Goal: Task Accomplishment & Management: Complete application form

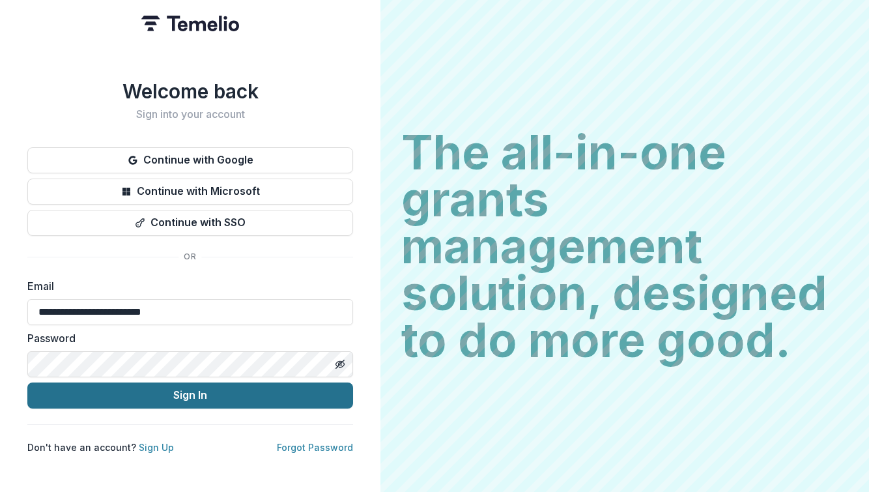
click at [271, 395] on button "Sign In" at bounding box center [190, 396] width 326 height 26
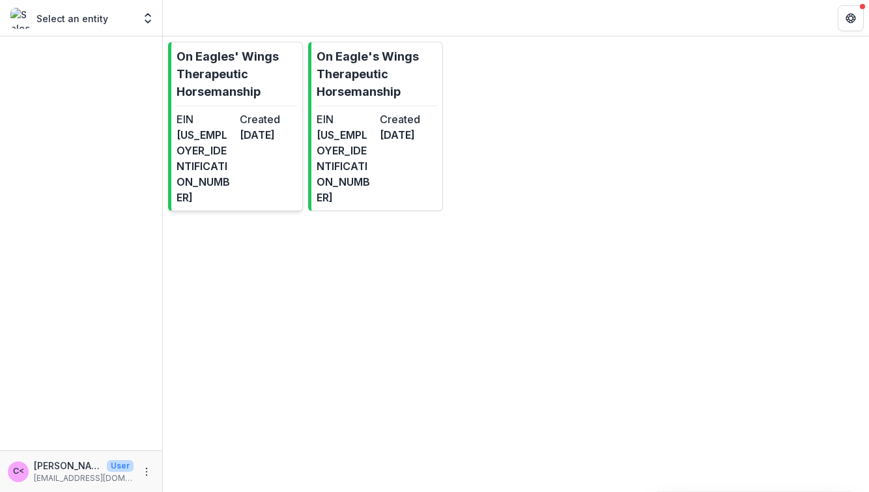
click at [223, 113] on dt "EIN" at bounding box center [206, 119] width 58 height 16
click at [364, 87] on p "On Eagle's Wings Therapeutic Horsemanship" at bounding box center [377, 74] width 121 height 53
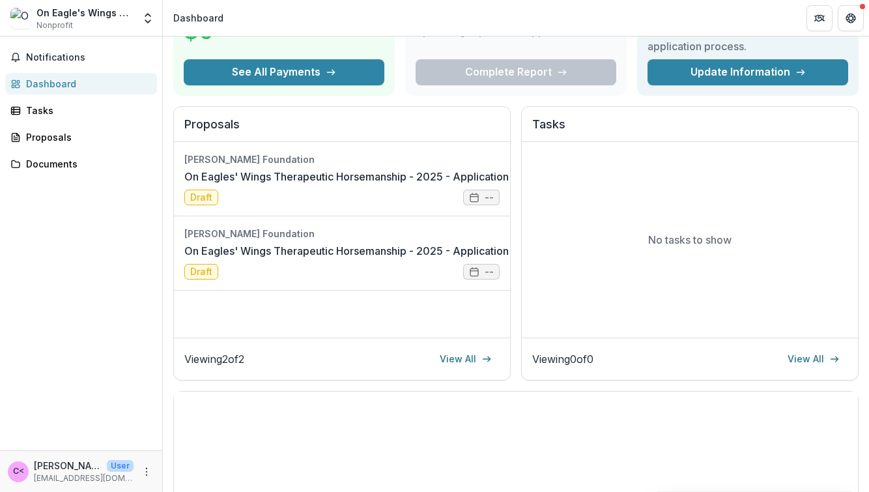
scroll to position [108, 0]
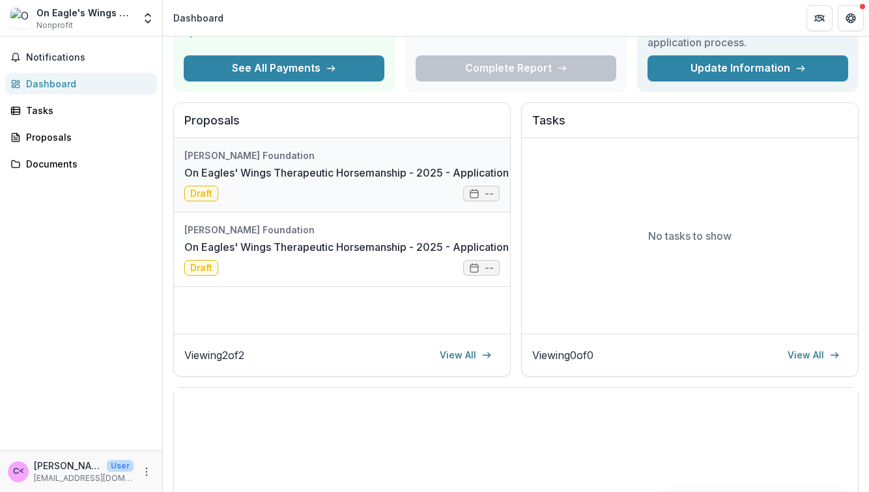
click at [362, 174] on link "On Eagles' Wings Therapeutic Horsemanship - 2025 - Application Form" at bounding box center [360, 173] width 352 height 16
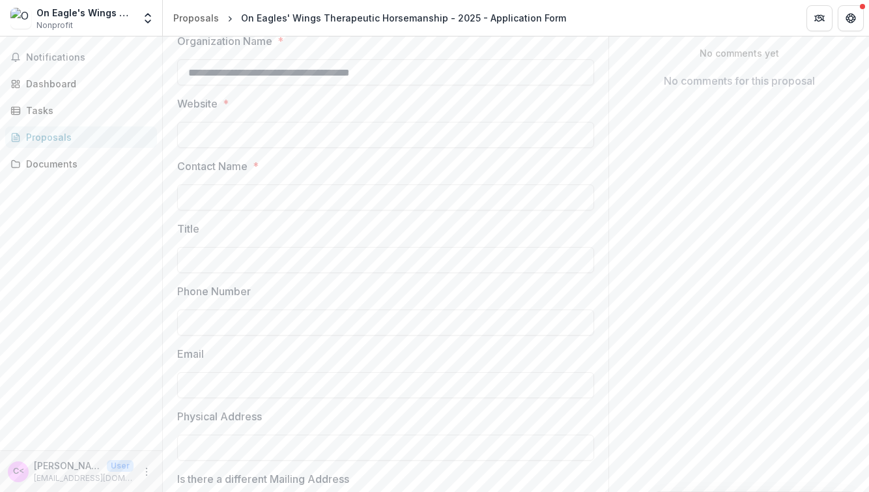
scroll to position [261, 0]
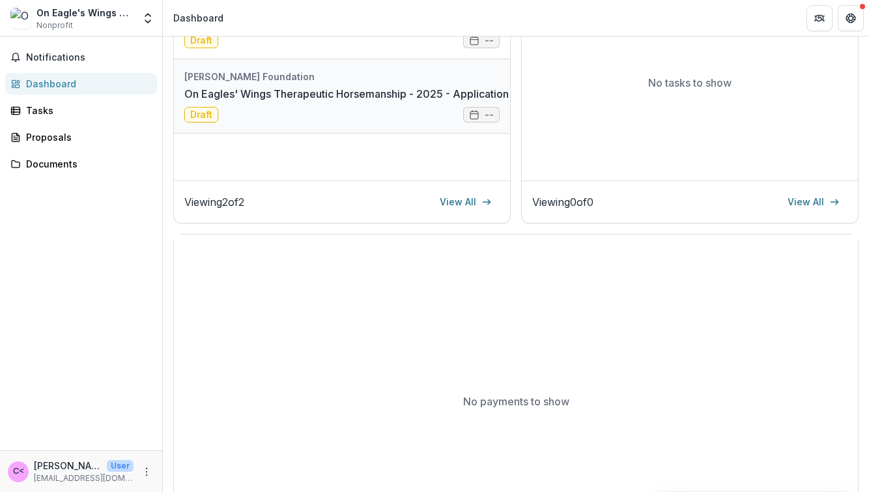
click at [250, 91] on link "On Eagles' Wings Therapeutic Horsemanship - 2025 - Application Form" at bounding box center [360, 94] width 352 height 16
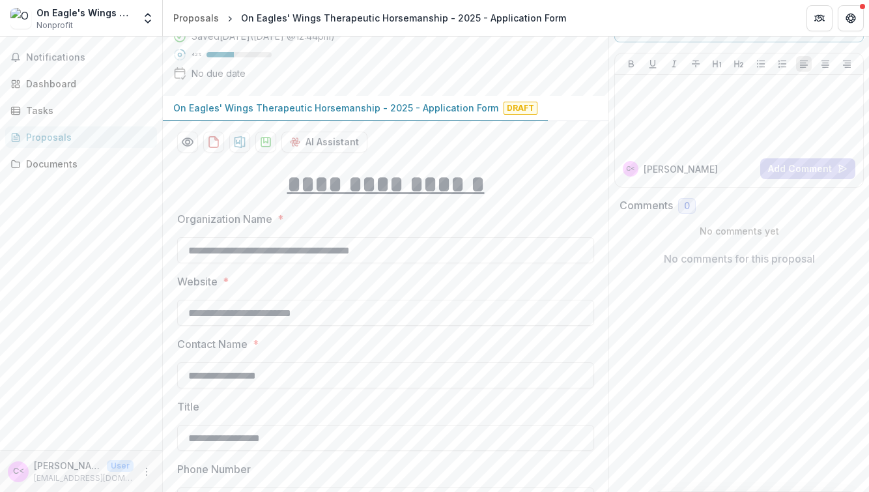
scroll to position [64, 0]
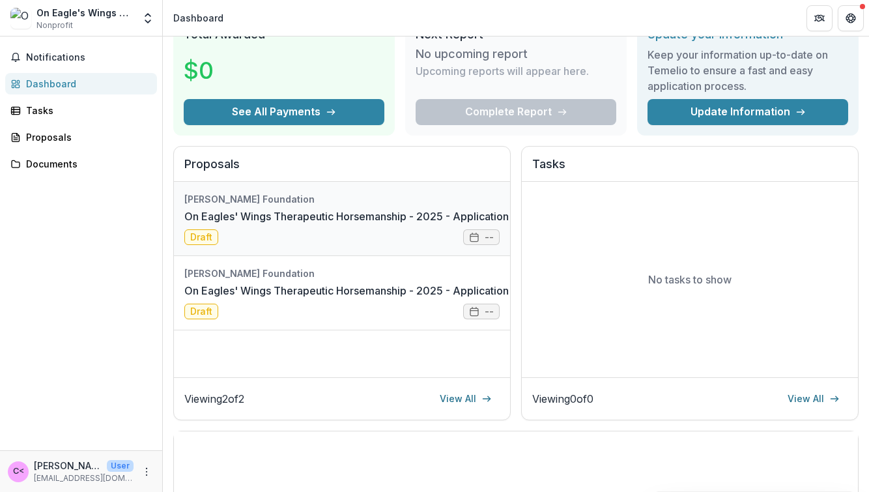
click at [306, 220] on link "On Eagles' Wings Therapeutic Horsemanship - 2025 - Application Form" at bounding box center [360, 217] width 352 height 16
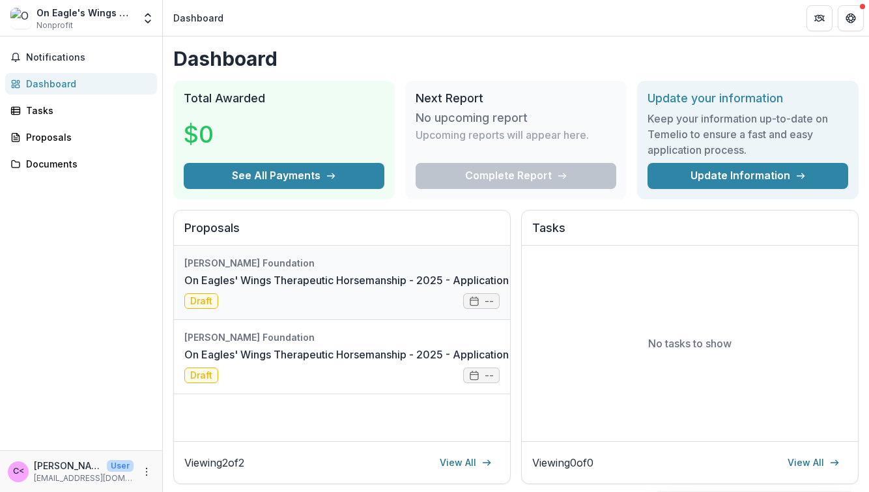
click at [297, 280] on link "On Eagles' Wings Therapeutic Horsemanship - 2025 - Application Form" at bounding box center [360, 280] width 352 height 16
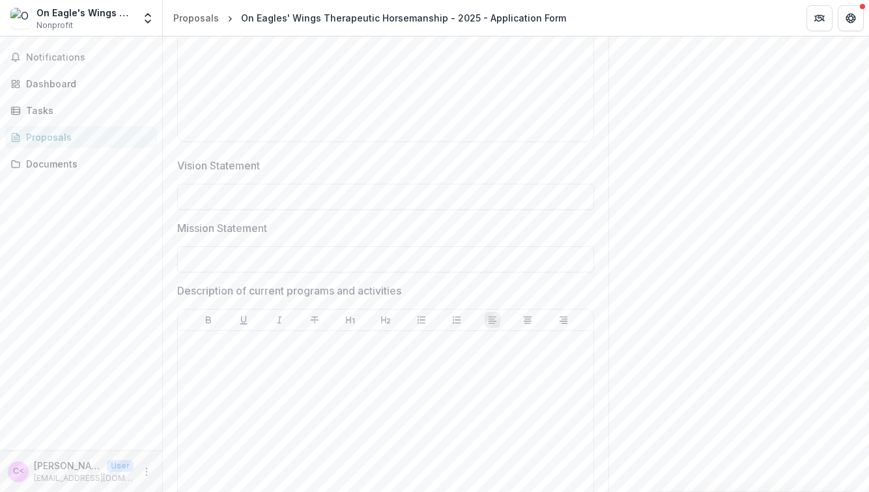
scroll to position [1148, 0]
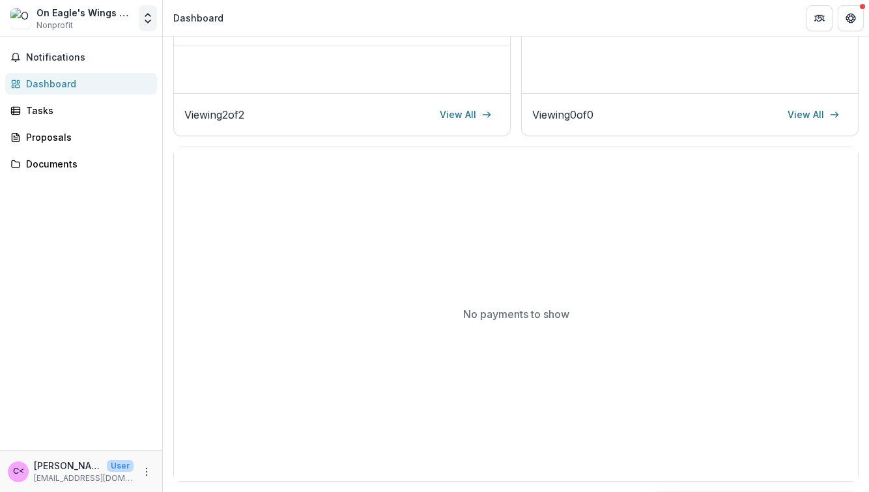
scroll to position [347, 0]
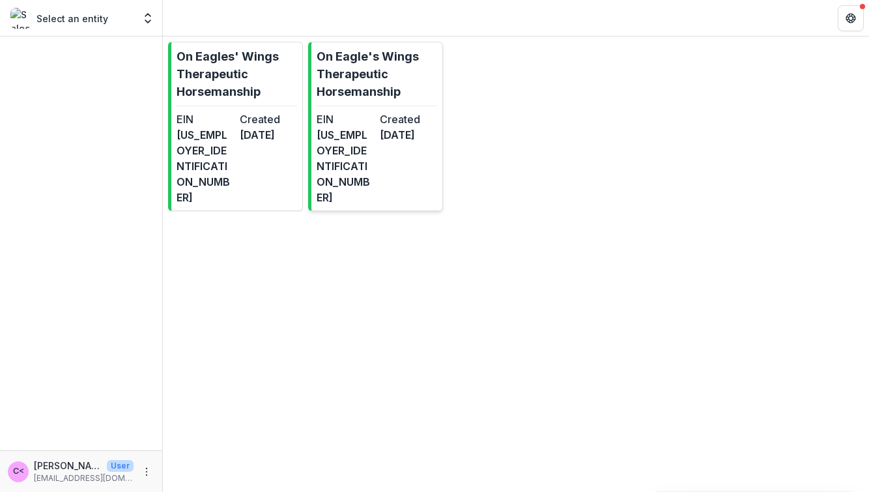
click at [404, 119] on dt "Created" at bounding box center [409, 119] width 58 height 16
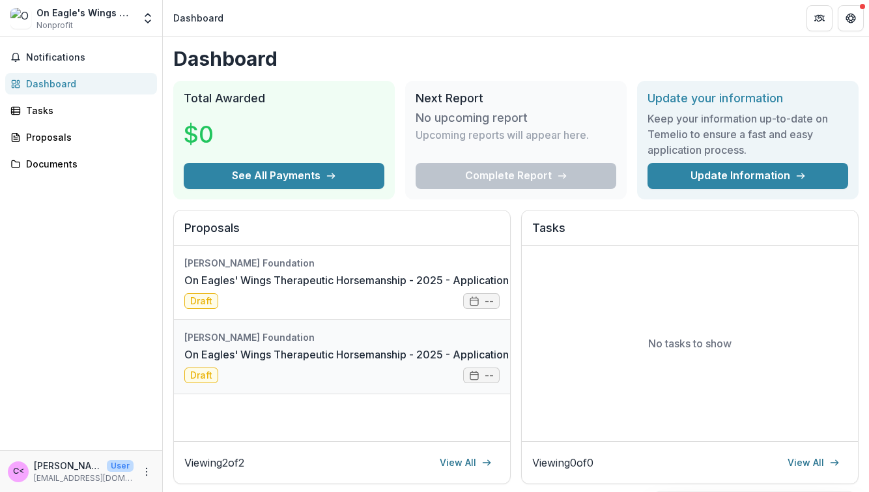
click at [392, 353] on link "On Eagles' Wings Therapeutic Horsemanship - 2025 - Application Form" at bounding box center [360, 355] width 352 height 16
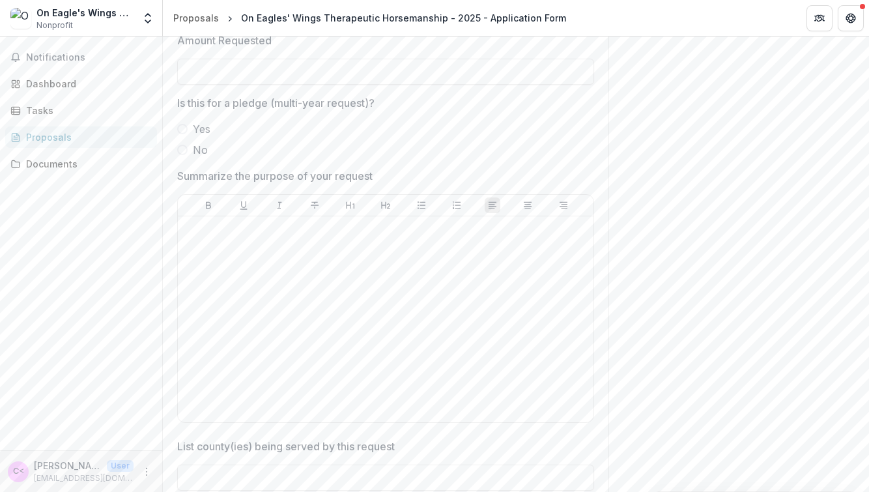
scroll to position [2897, 0]
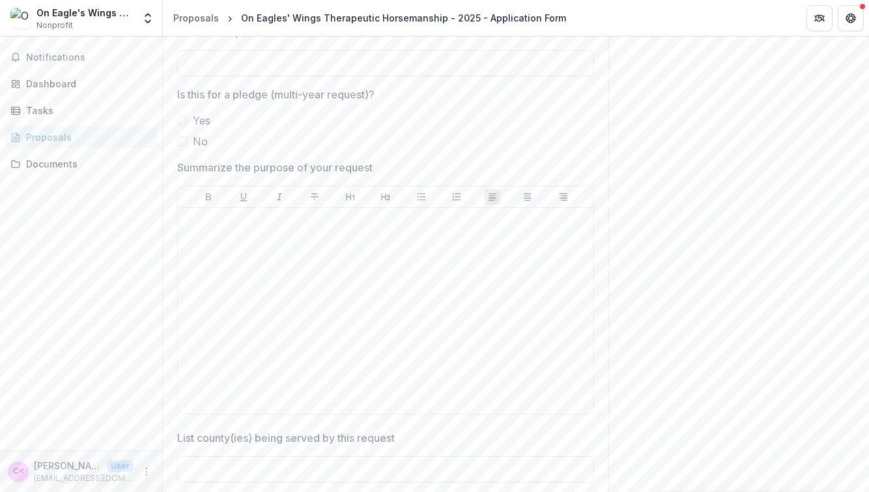
click at [184, 141] on span at bounding box center [182, 141] width 10 height 10
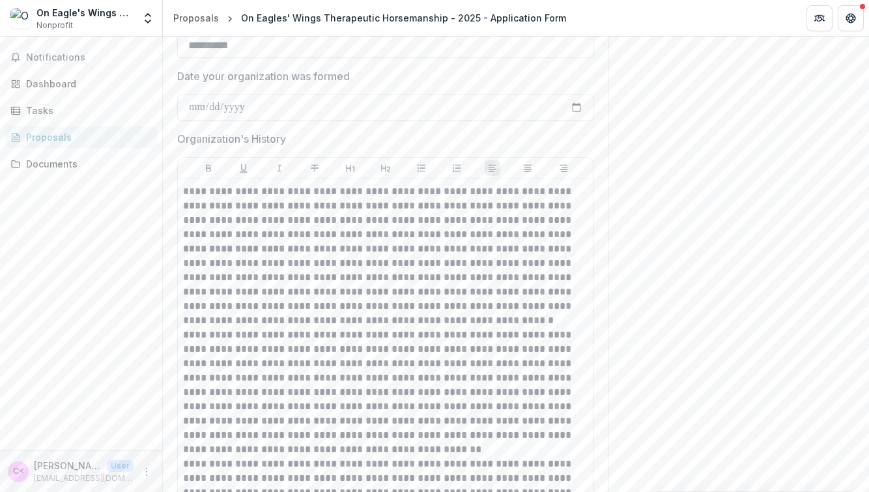
scroll to position [877, 0]
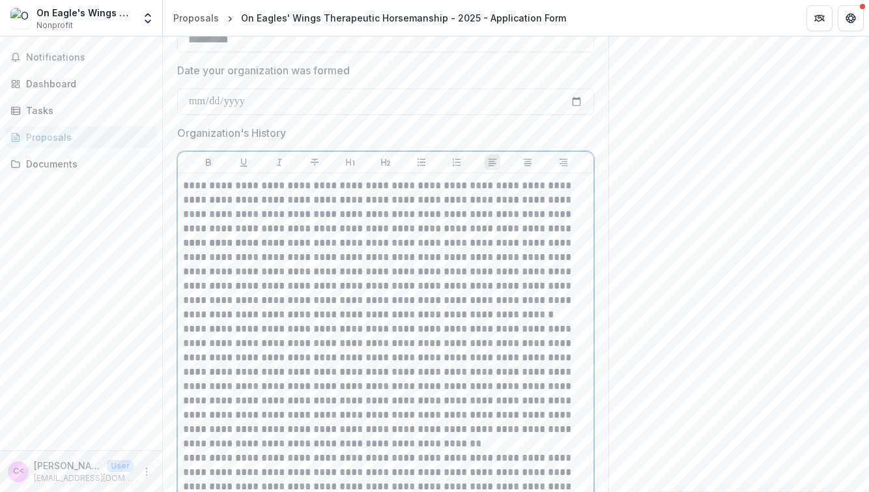
click at [577, 229] on p "**********" at bounding box center [385, 207] width 405 height 57
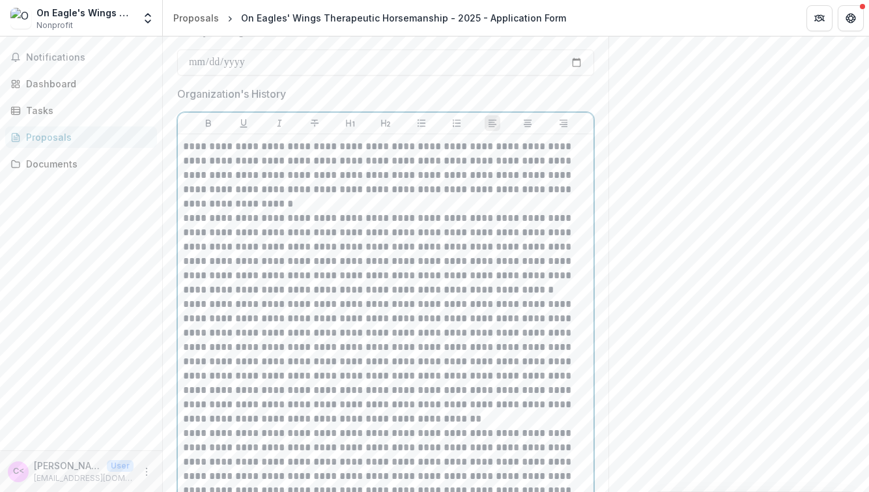
scroll to position [918, 0]
click at [442, 285] on p "**********" at bounding box center [385, 252] width 405 height 86
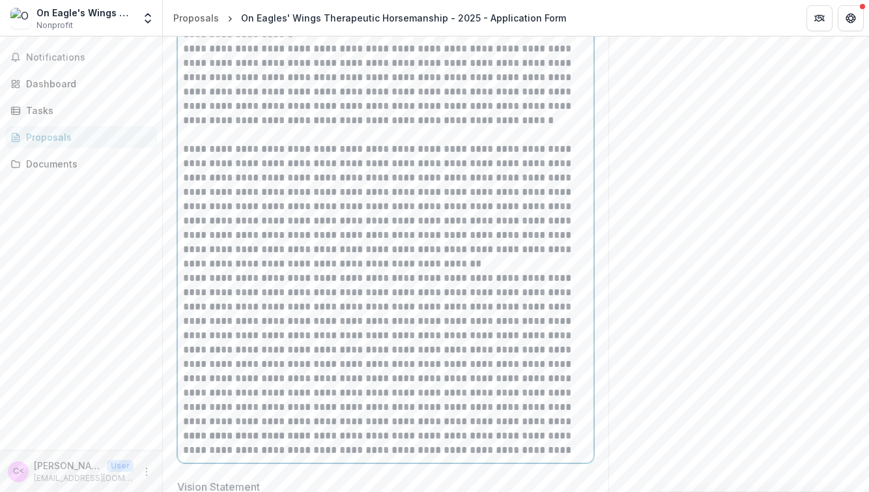
scroll to position [1094, 0]
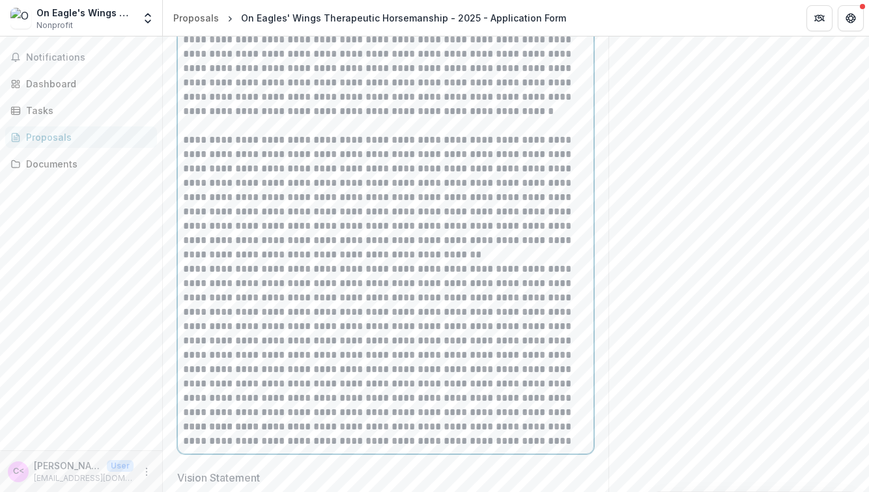
click at [332, 256] on p "**********" at bounding box center [385, 197] width 405 height 129
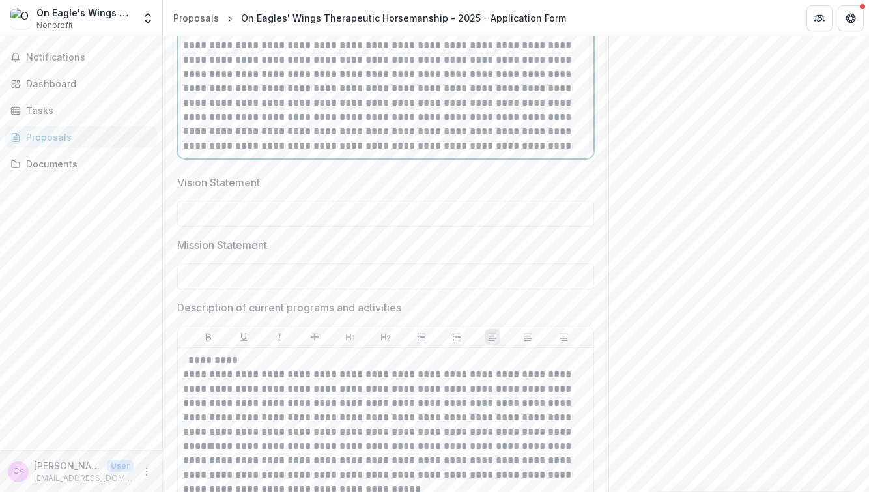
scroll to position [1405, 0]
